Goal: Find specific page/section: Find specific page/section

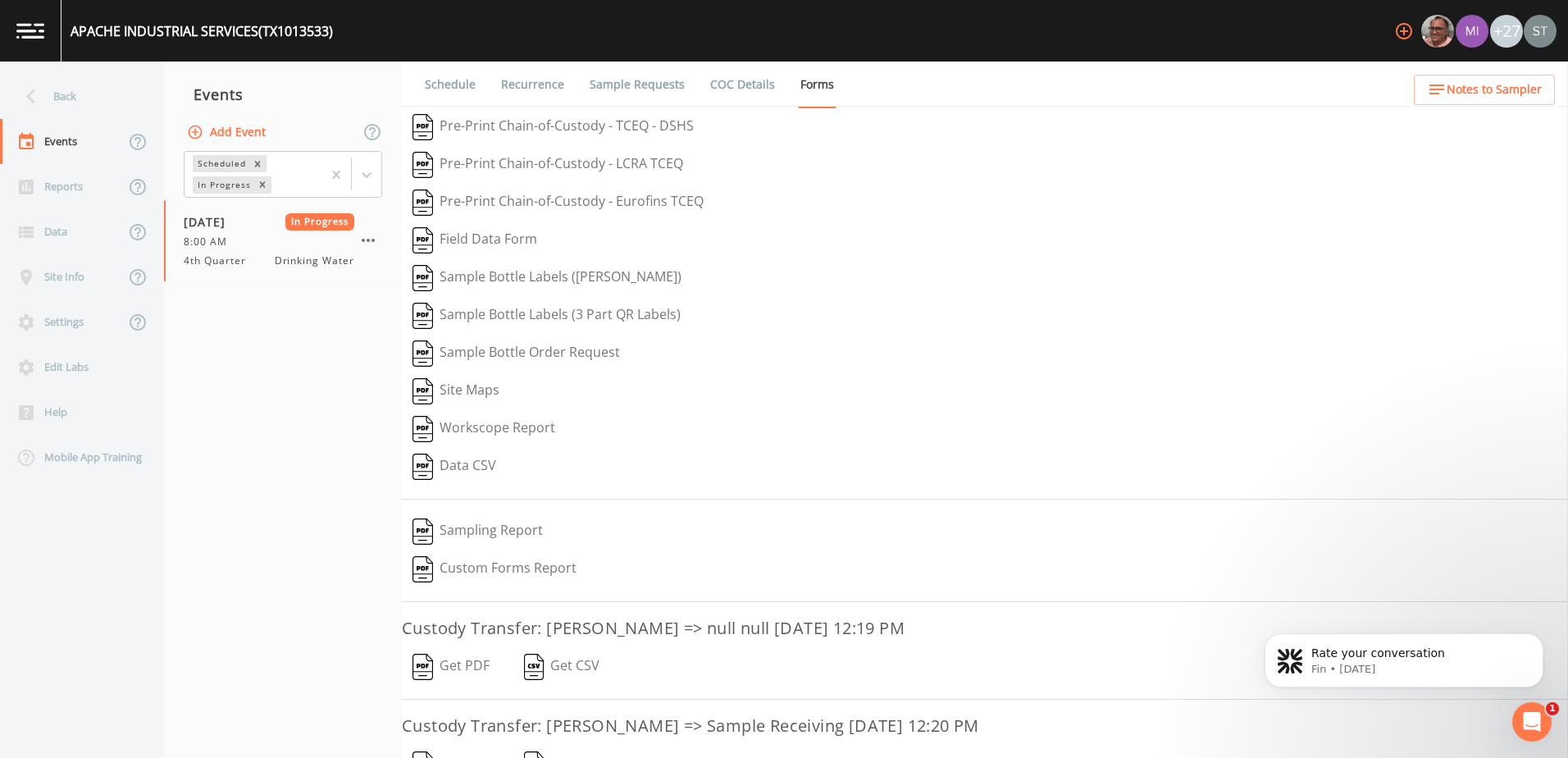
scroll to position [169, 0]
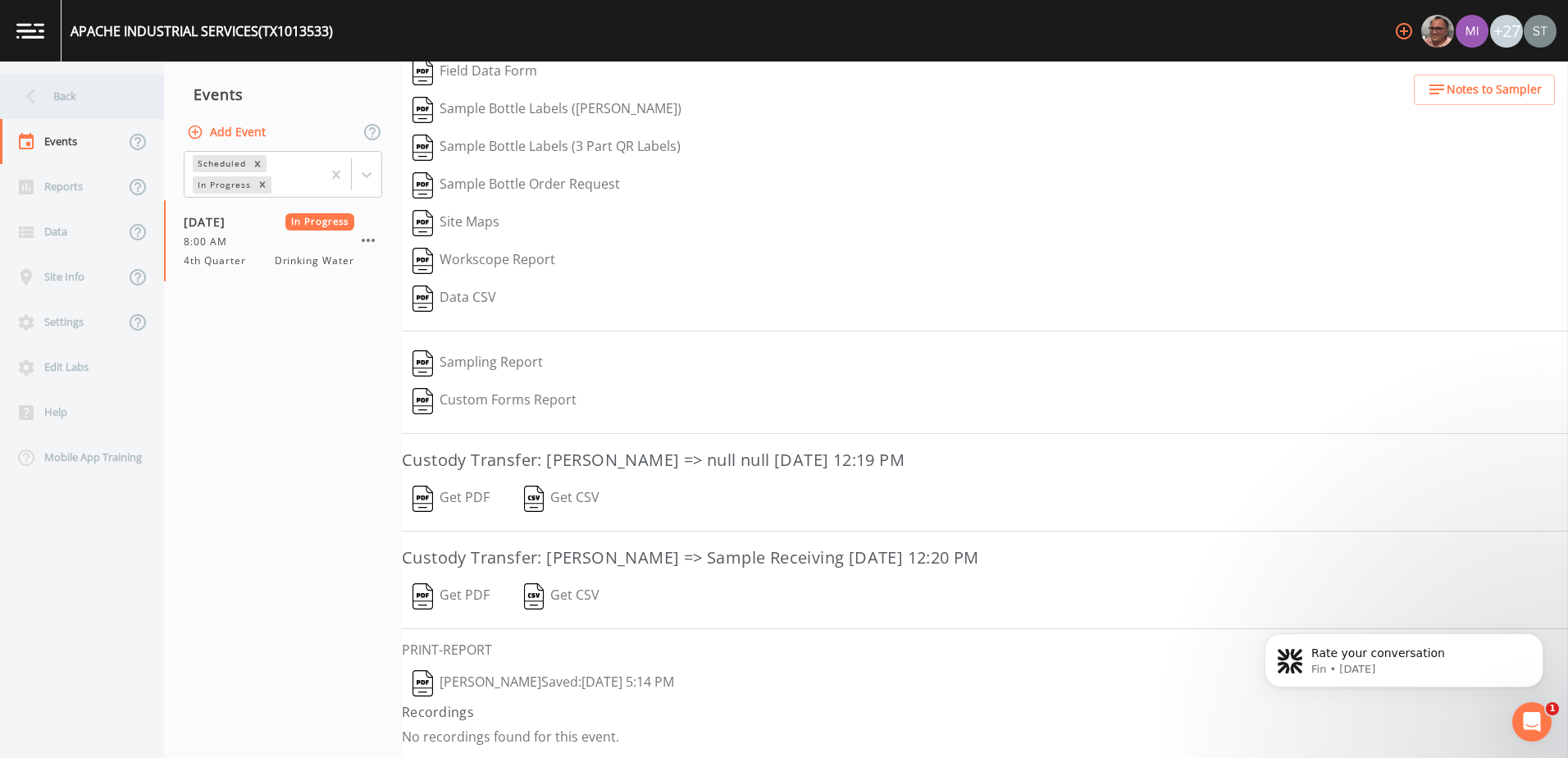
click at [30, 93] on icon at bounding box center [30, 97] width 9 height 15
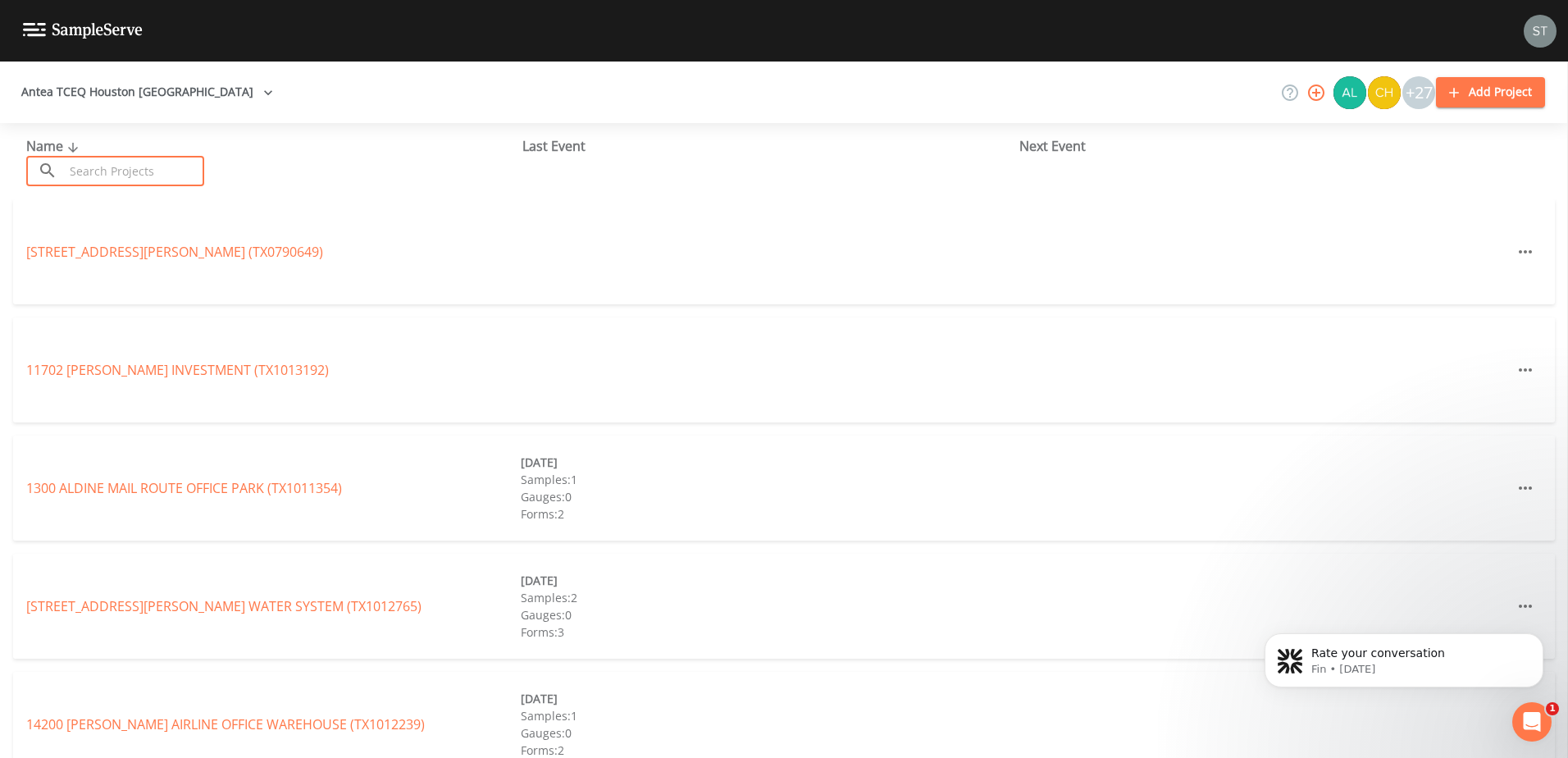
click at [134, 166] on input "text" at bounding box center [134, 171] width 141 height 30
click at [138, 98] on button "Antea TCEQ Houston San Antonio" at bounding box center [147, 92] width 265 height 30
click at [865, 757] on link "Antea TCEQ SiteX" at bounding box center [917, 768] width 106 height 18
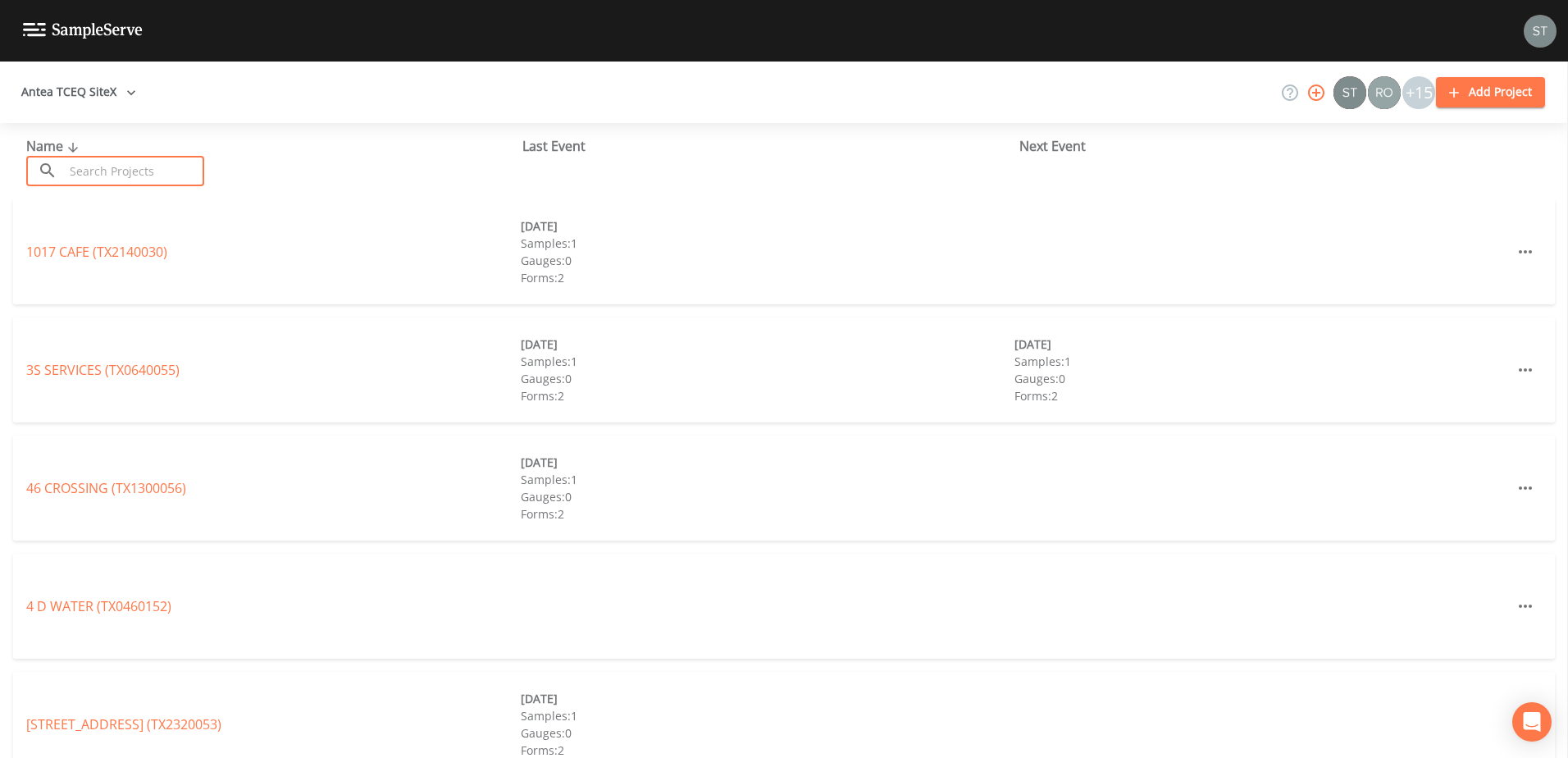
click at [141, 177] on input "text" at bounding box center [134, 171] width 141 height 30
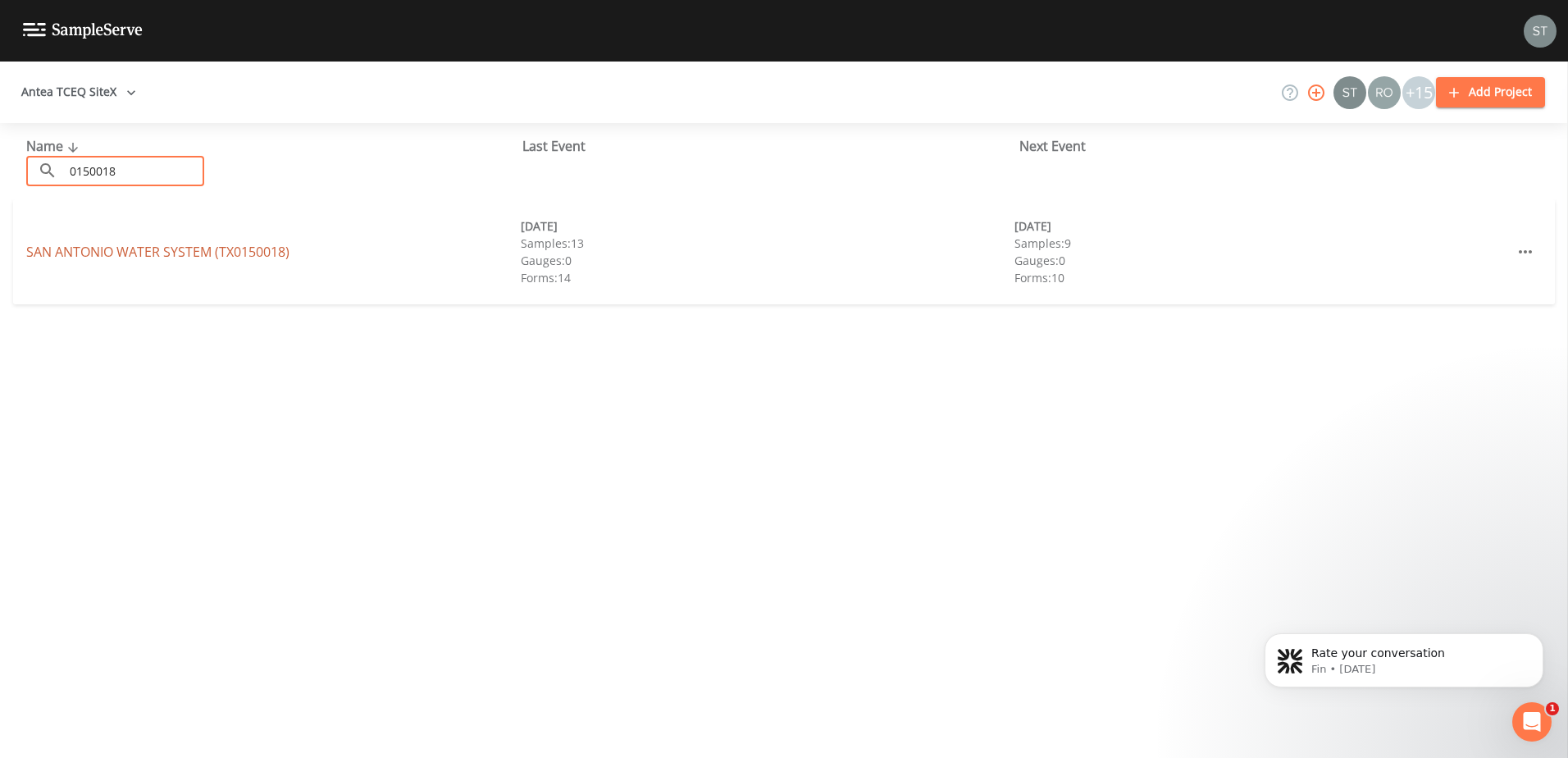
type input "0150018"
click at [206, 252] on link "SAN ANTONIO WATER SYSTEM (TX0150018)" at bounding box center [158, 252] width 263 height 18
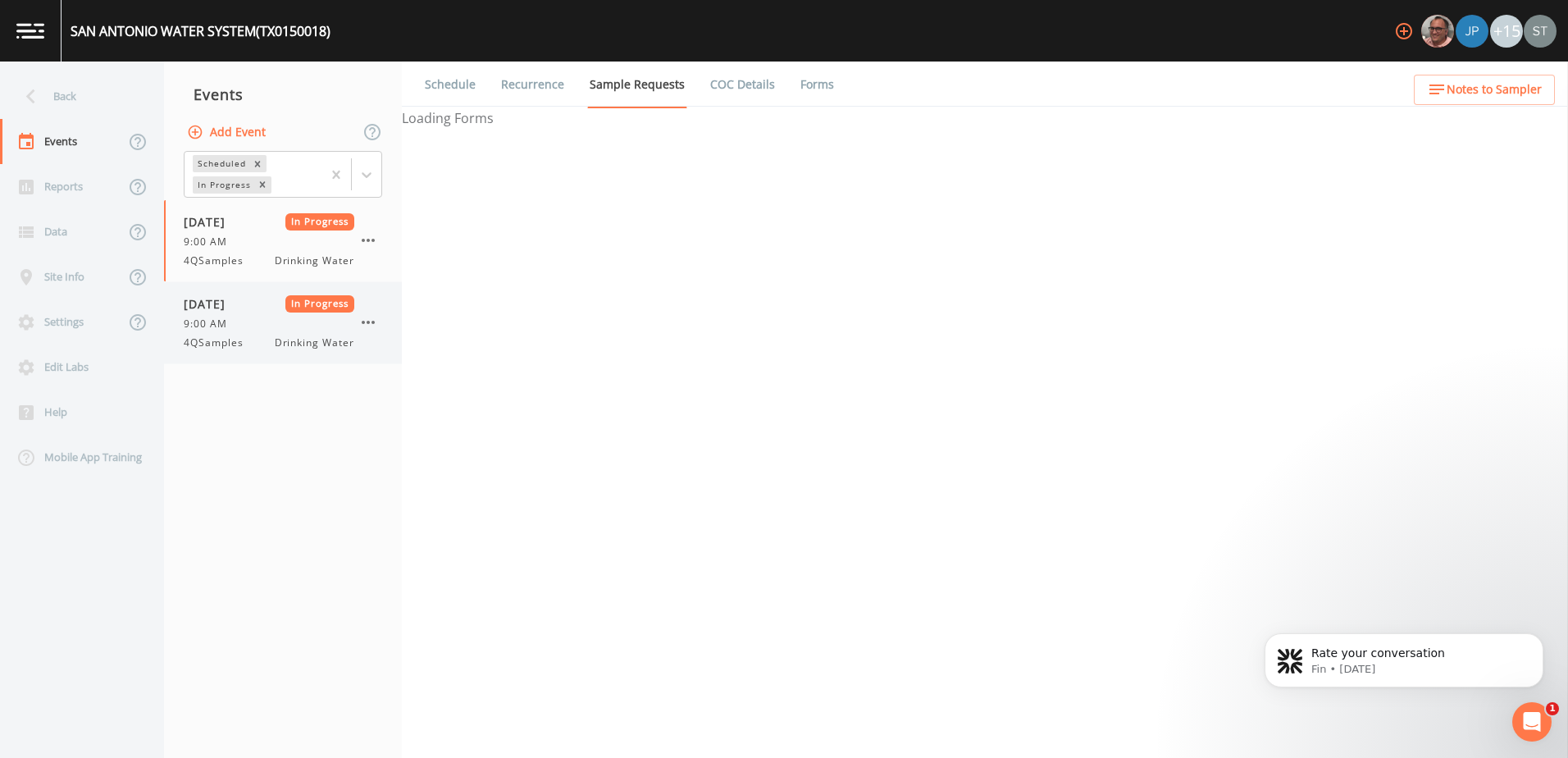
click at [218, 334] on div "[DATE] In Progress 9:00 AM 4QSamples Drinking Water" at bounding box center [270, 322] width 171 height 55
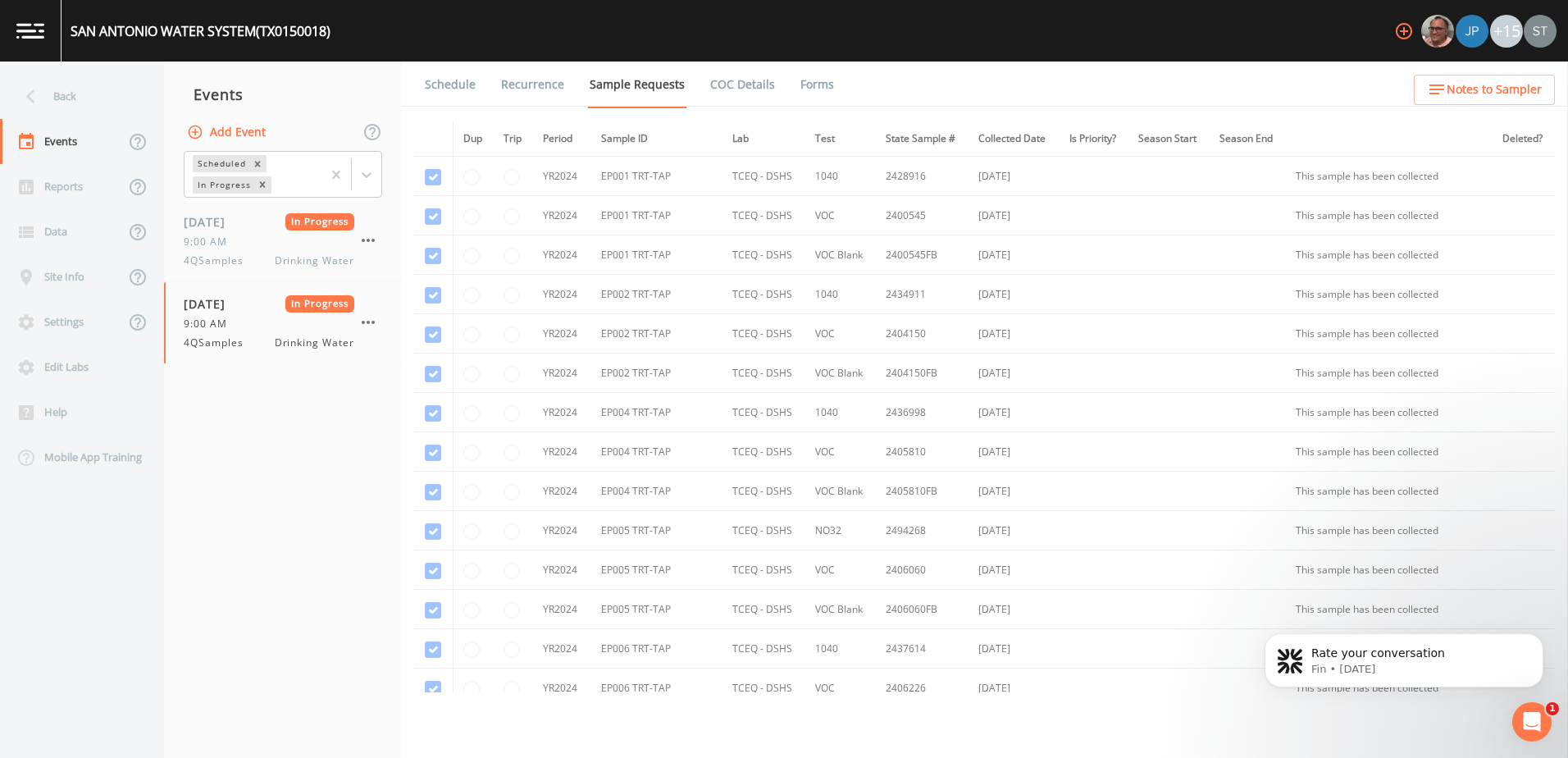
click at [813, 95] on link "Forms" at bounding box center [817, 85] width 39 height 46
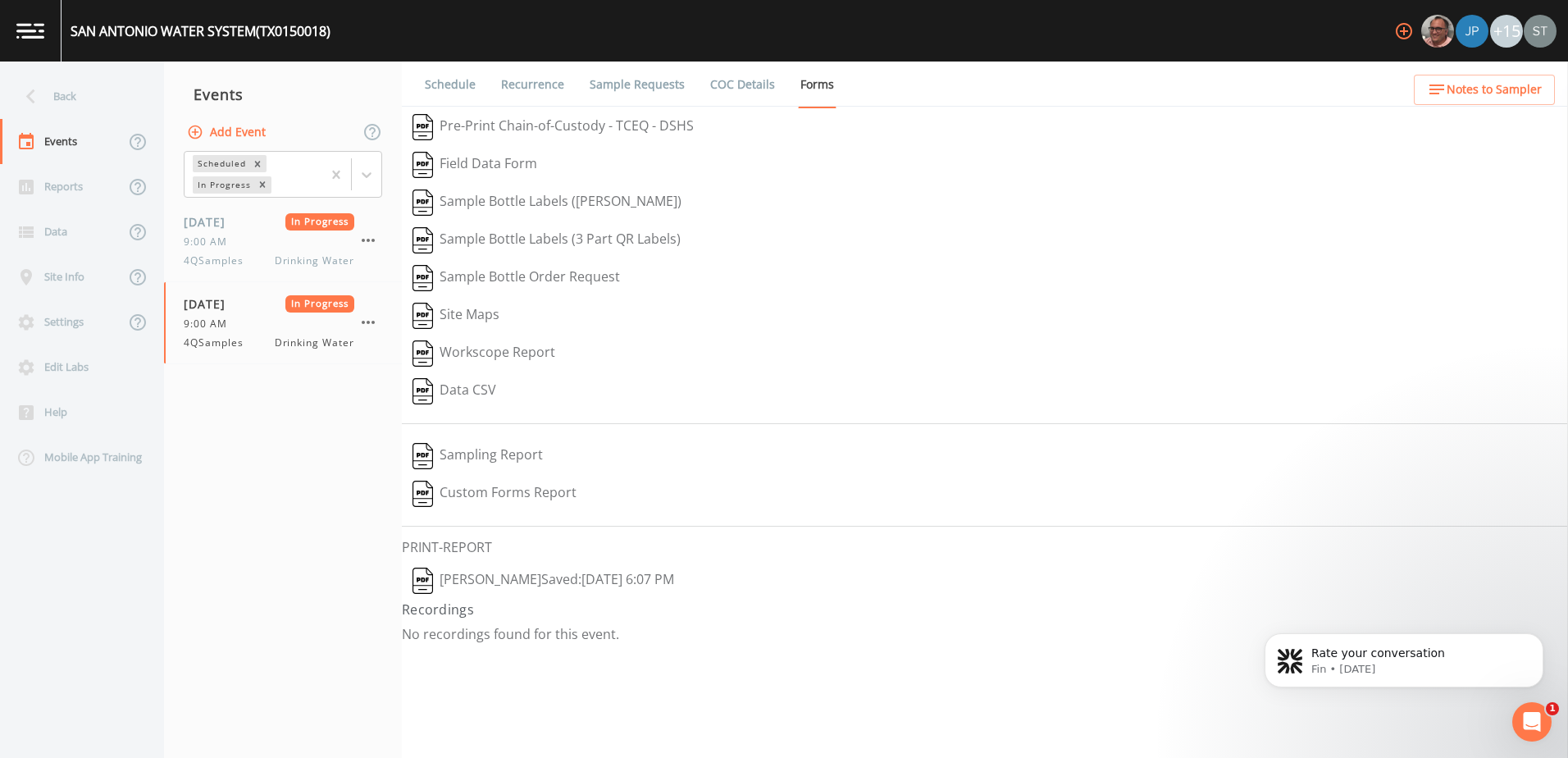
click at [667, 575] on button "[PERSON_NAME]  Saved: [DATE] 6:07 PM" at bounding box center [543, 581] width 283 height 38
click at [232, 326] on span "9:00 AM" at bounding box center [210, 324] width 53 height 15
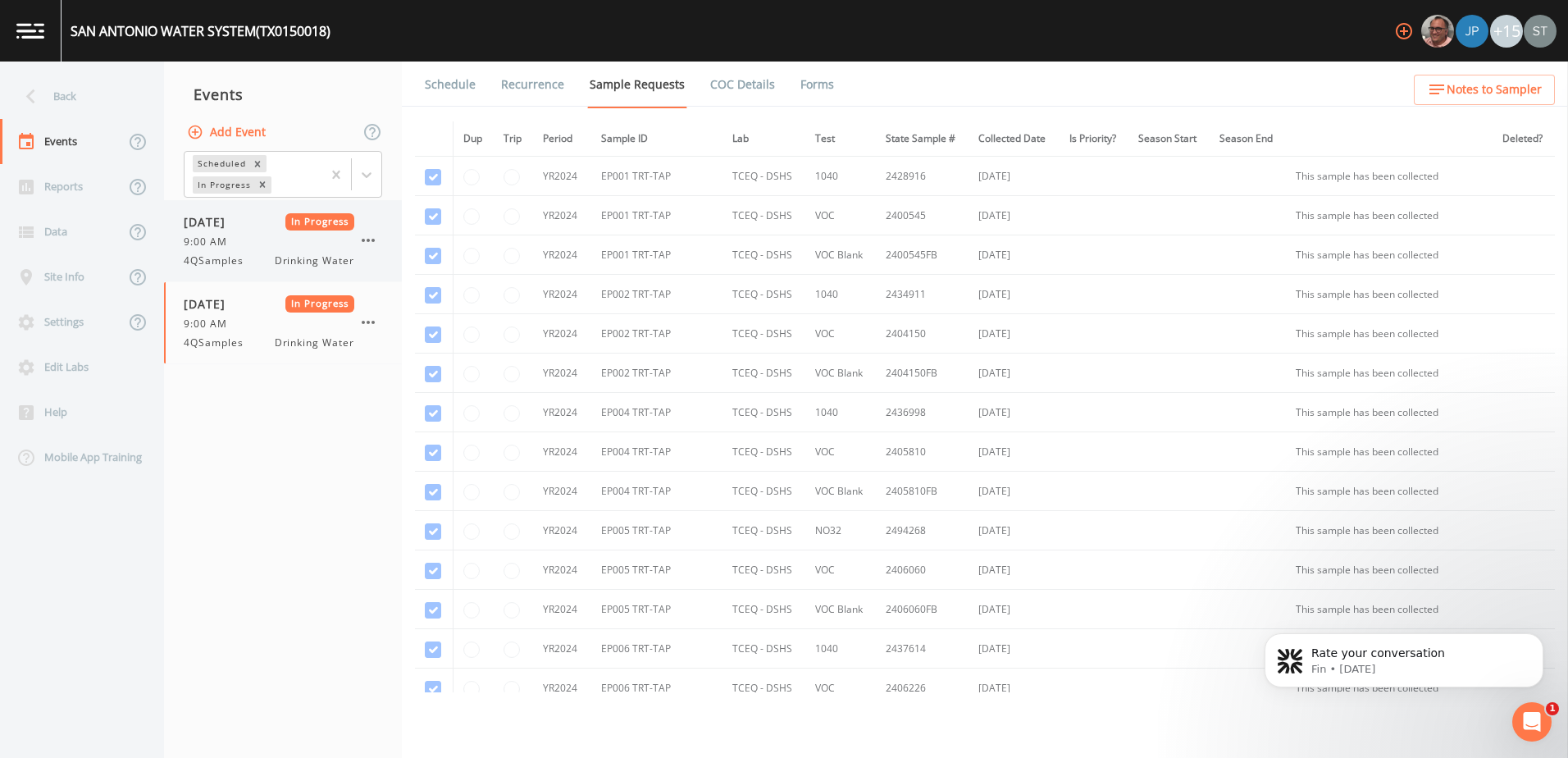
click at [227, 243] on span "9:00 AM" at bounding box center [210, 242] width 53 height 15
click at [801, 81] on link "Forms" at bounding box center [817, 85] width 39 height 46
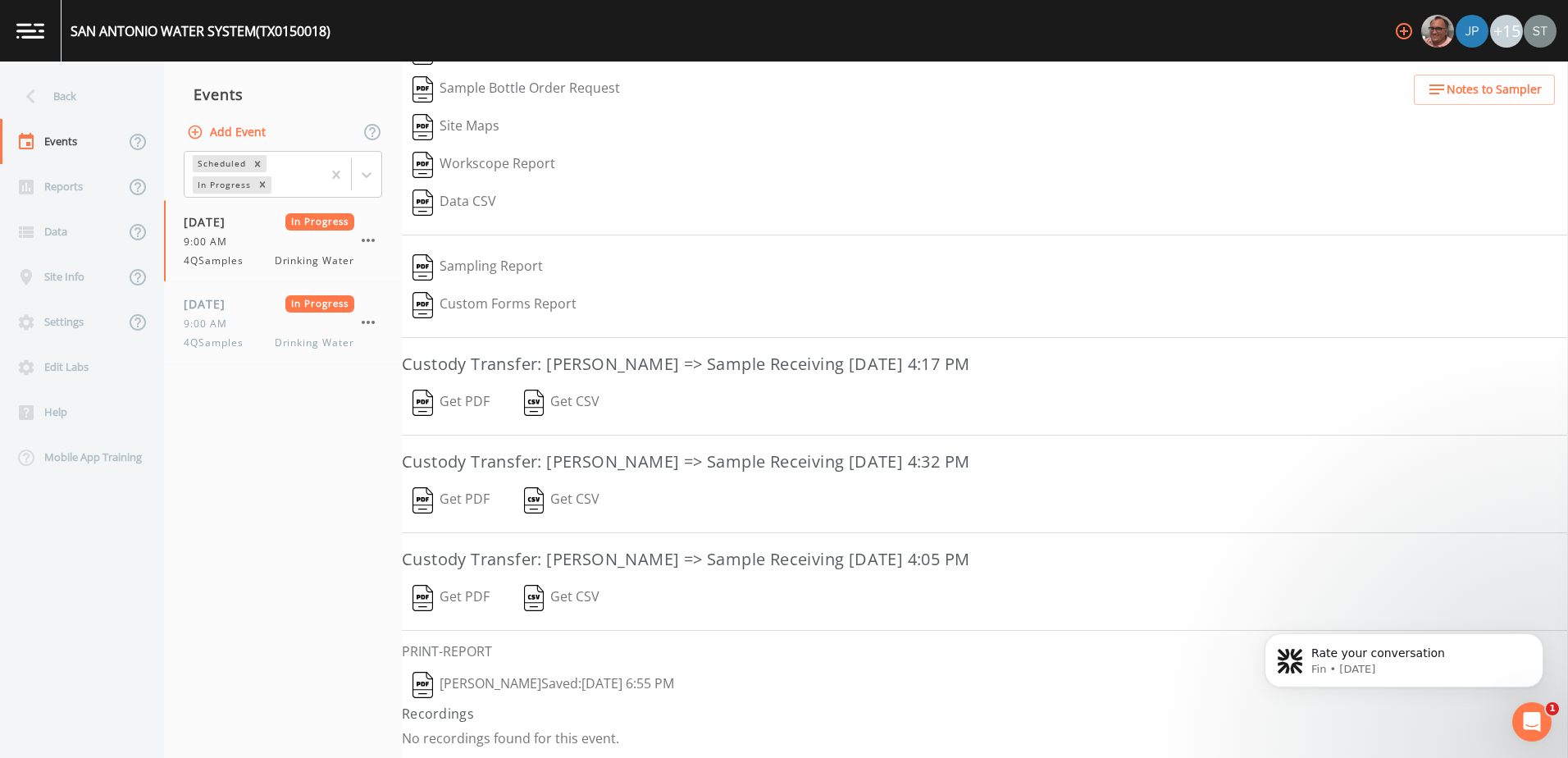
scroll to position [191, 0]
click at [272, 634] on nav "Events Add Event Scheduled In Progress [DATE] In Progress 9:00 AM 4QSamples Dri…" at bounding box center [283, 409] width 238 height 696
click at [31, 96] on icon at bounding box center [30, 96] width 29 height 29
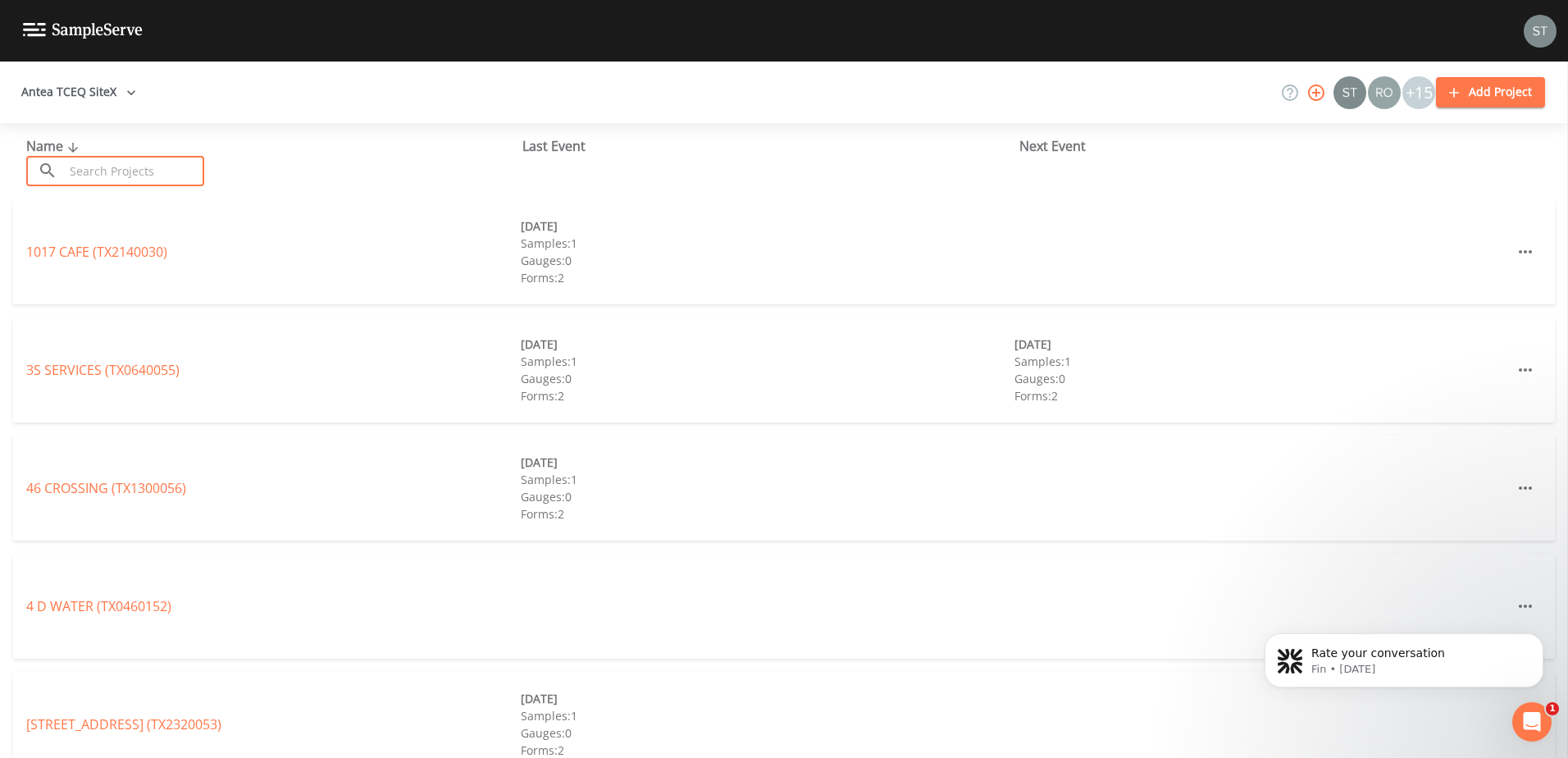
click at [72, 158] on input "text" at bounding box center [134, 171] width 141 height 30
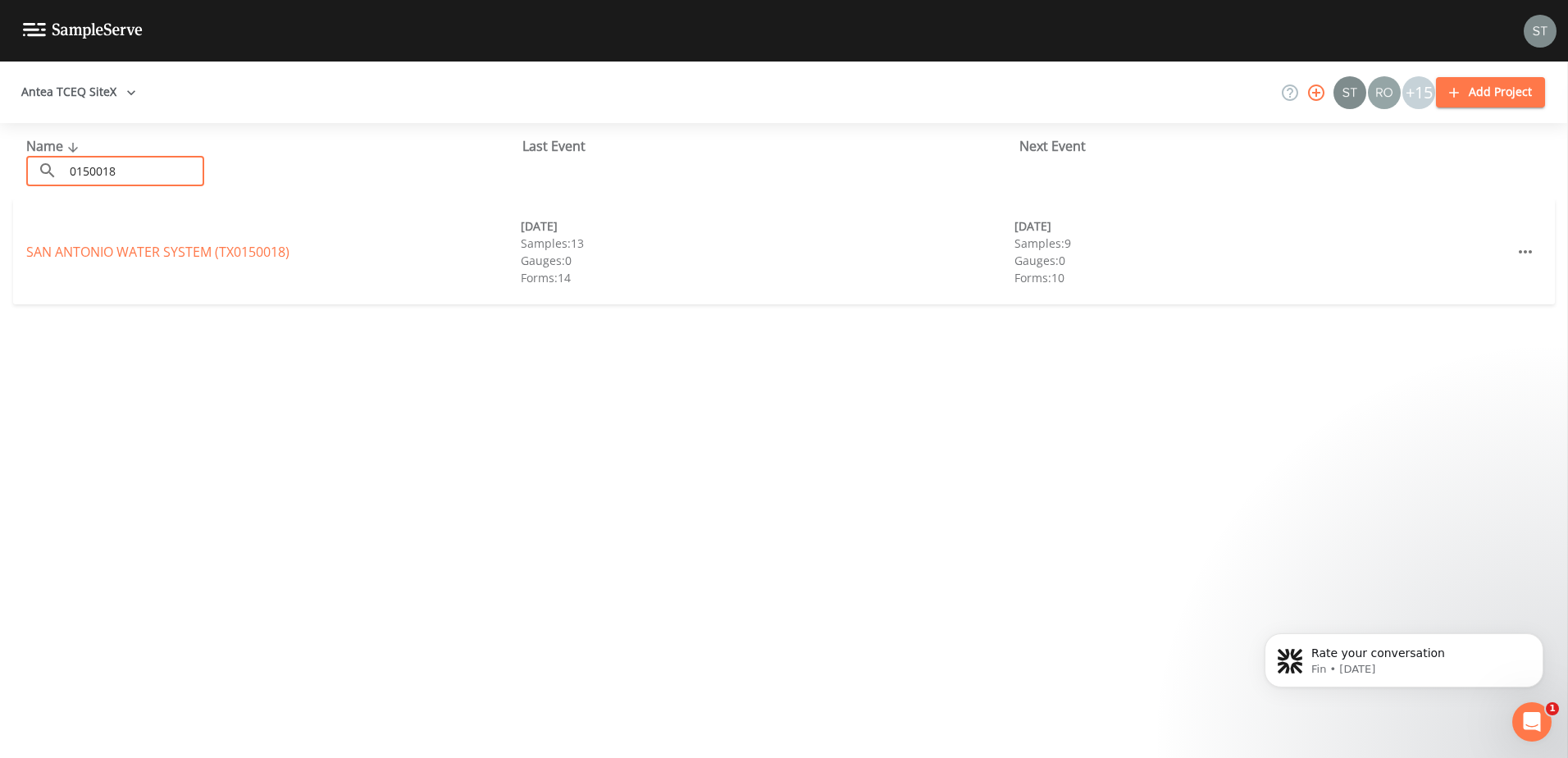
type input "0150018"
click at [187, 266] on div "SAN ANTONIO WATER SYSTEM (TX0150018) [DATE] Samples: 13 Gauges: 0 Forms: 14 [DA…" at bounding box center [784, 252] width 1542 height 105
click at [191, 250] on link "SAN ANTONIO WATER SYSTEM (TX0150018)" at bounding box center [158, 252] width 263 height 18
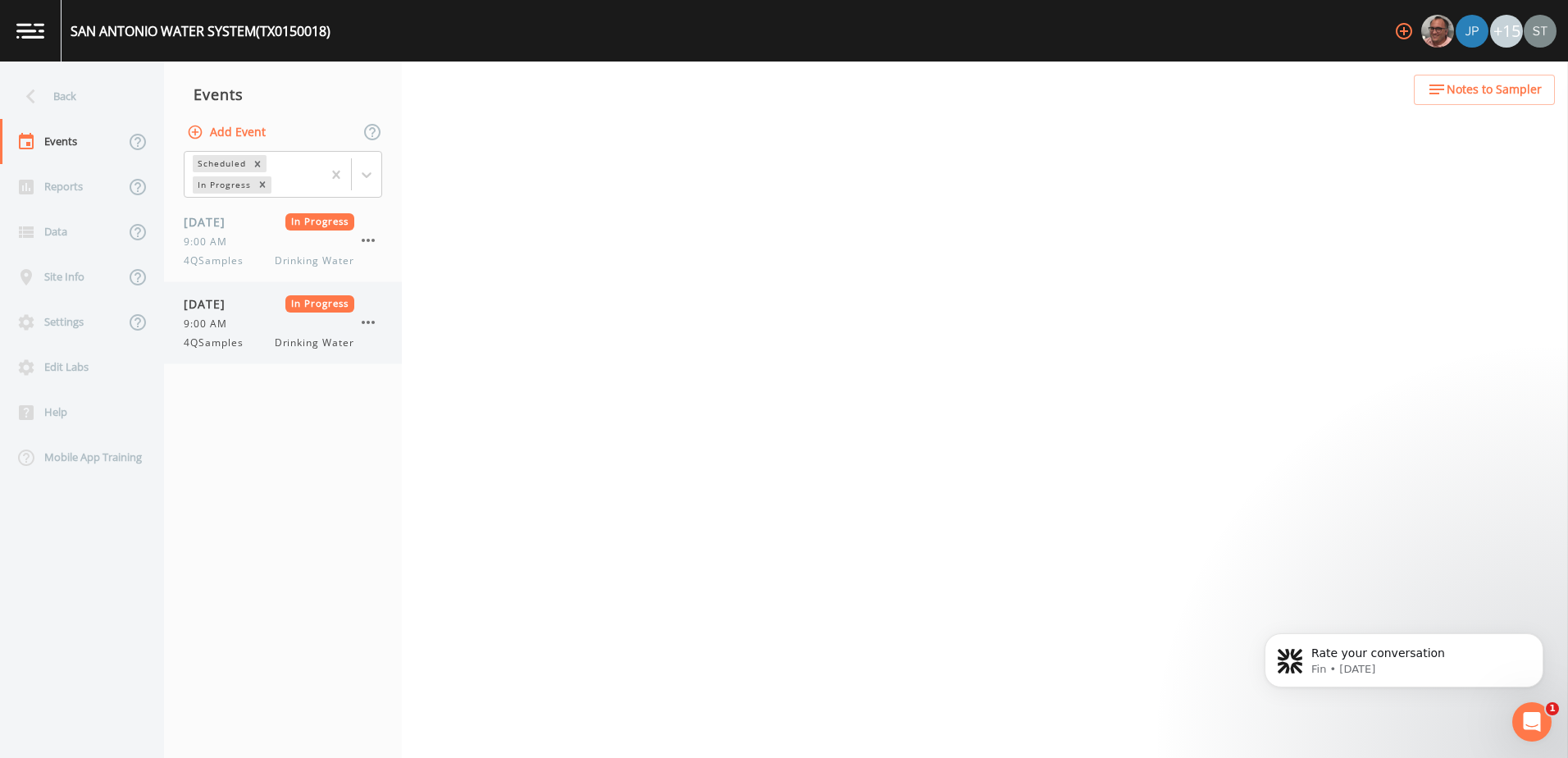
click at [221, 338] on span "4QSamples" at bounding box center [219, 343] width 70 height 15
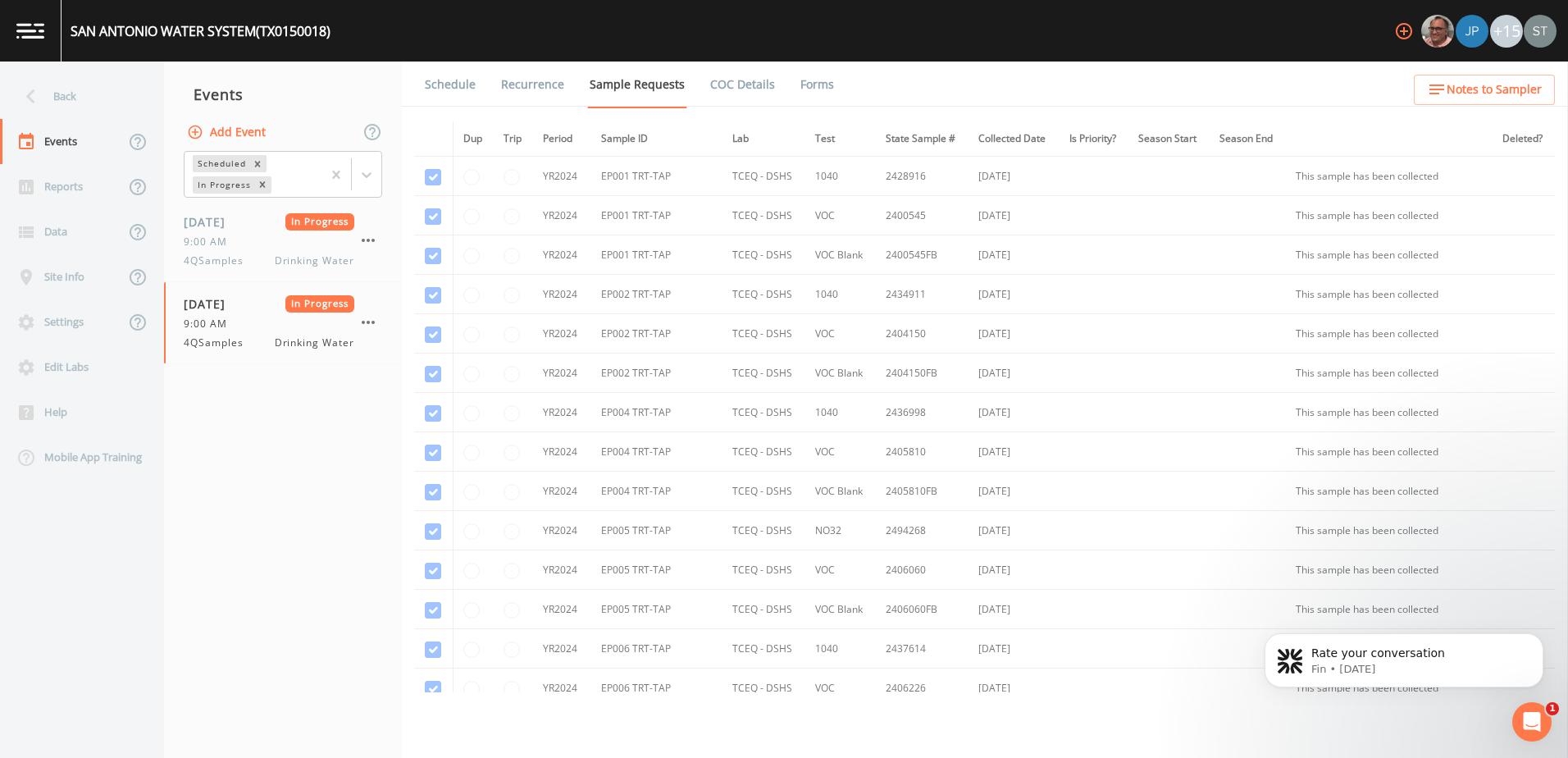
click at [821, 92] on link "Forms" at bounding box center [817, 85] width 39 height 46
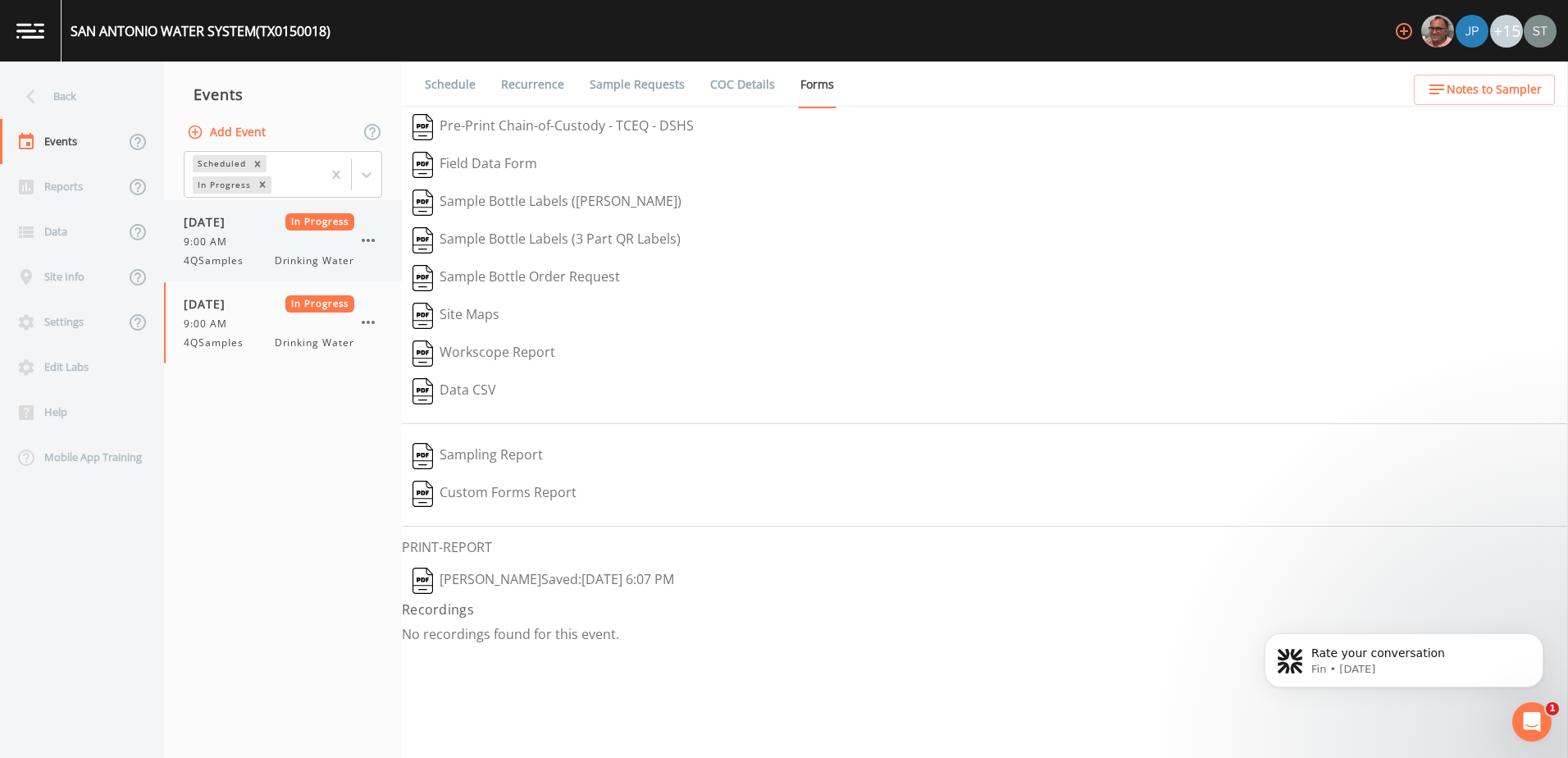
click at [252, 253] on span "4QSamples" at bounding box center [219, 261] width 70 height 15
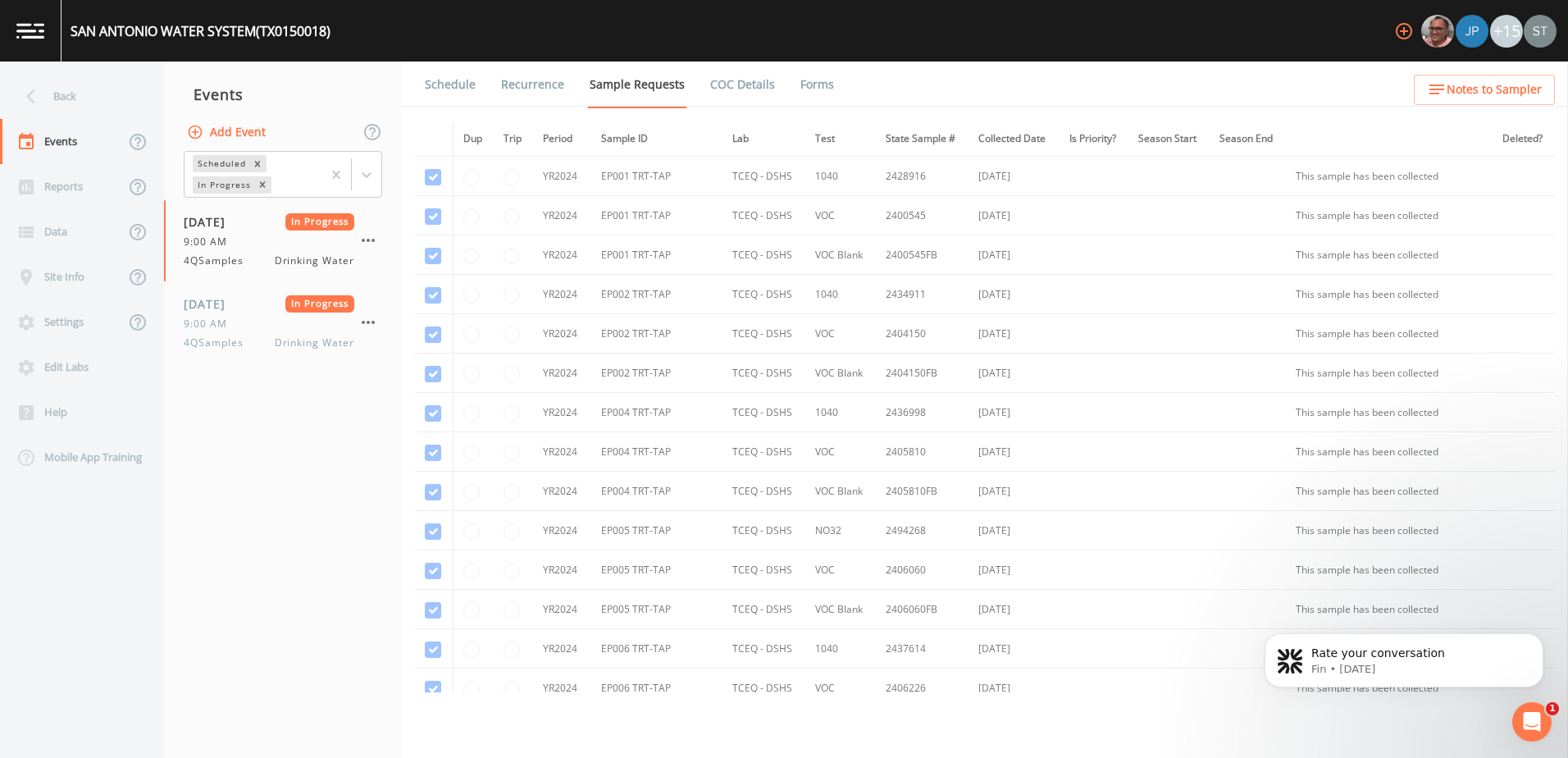
click at [825, 89] on link "Forms" at bounding box center [817, 85] width 39 height 46
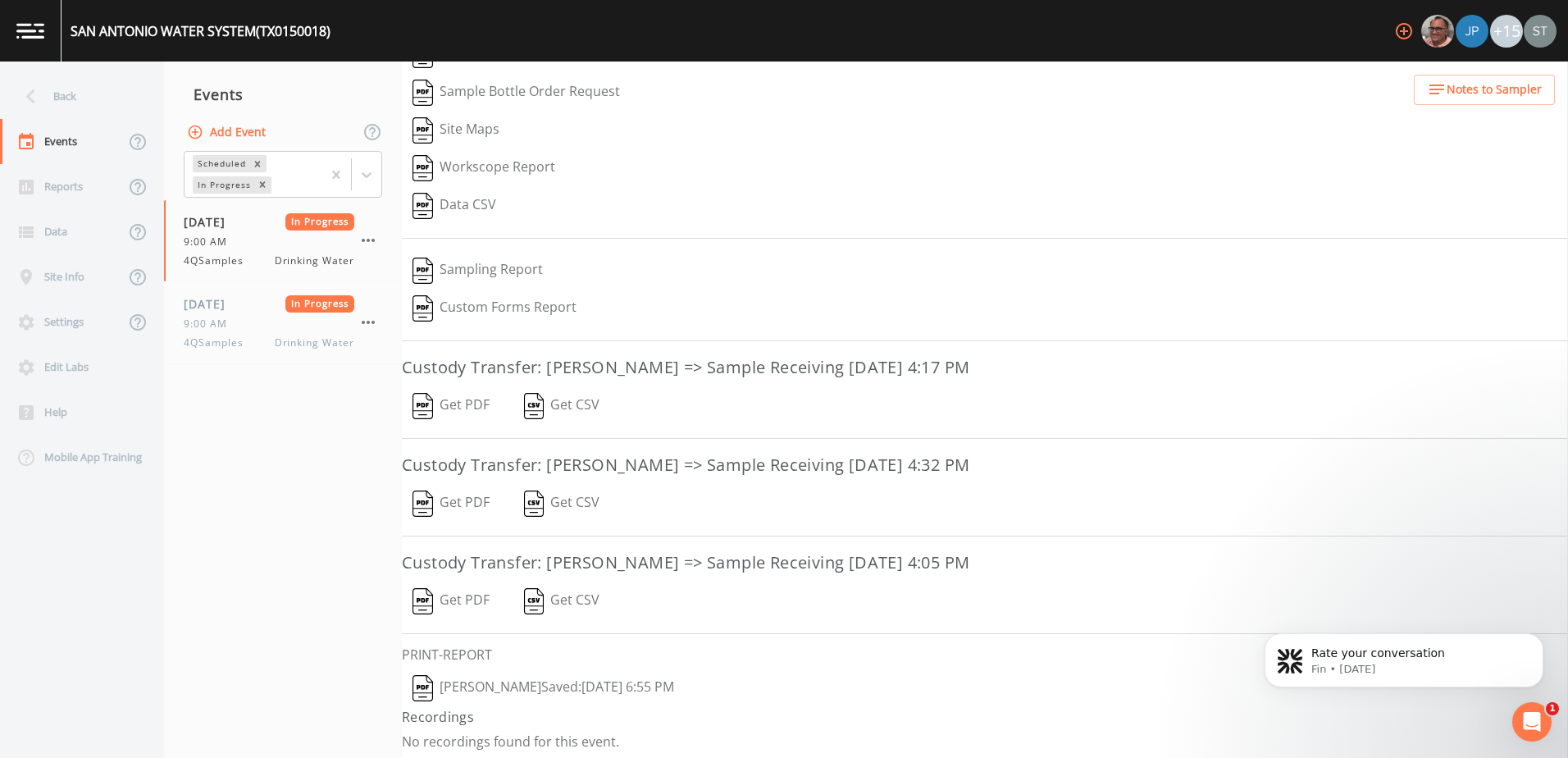
scroll to position [191, 0]
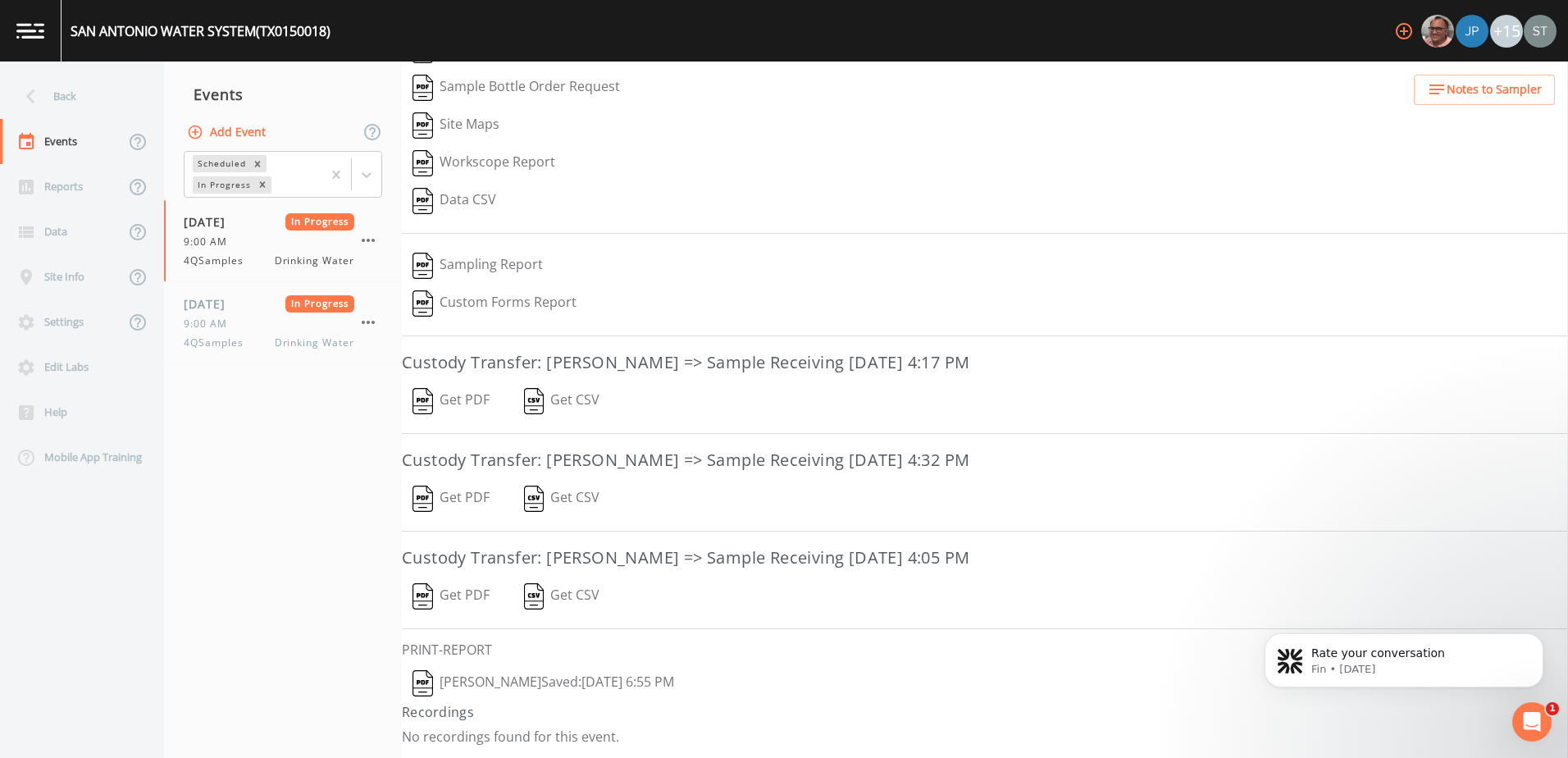
click at [564, 684] on button "[PERSON_NAME]  Saved: [DATE] 6:55 PM" at bounding box center [543, 683] width 283 height 38
click at [274, 325] on div "9:00 AM" at bounding box center [270, 324] width 171 height 15
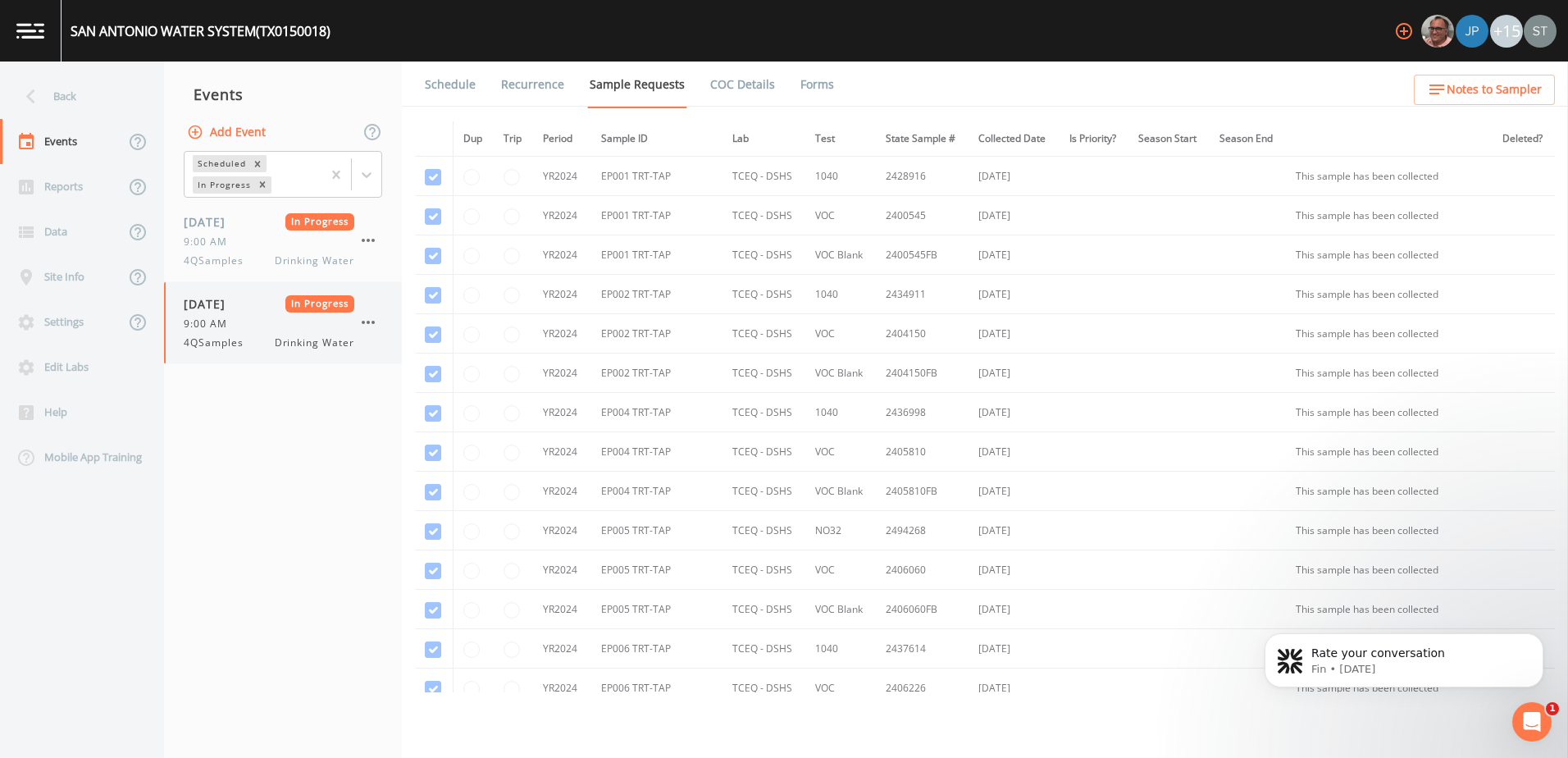
click at [277, 313] on div "[DATE] In Progress 9:00 AM 4QSamples Drinking Water" at bounding box center [270, 322] width 171 height 55
click at [811, 80] on link "Forms" at bounding box center [817, 85] width 39 height 46
